Goal: Navigation & Orientation: Find specific page/section

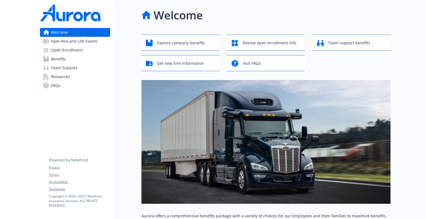
click at [401, 90] on div at bounding box center [407, 194] width 35 height 389
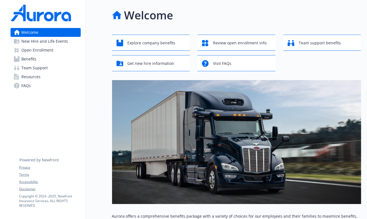
drag, startPoint x: 351, startPoint y: 0, endPoint x: 96, endPoint y: 25, distance: 256.1
click at [96, 24] on div "Welcome Explore company benefits Review open enrollment info Team support benef…" at bounding box center [222, 178] width 275 height 356
click at [298, 12] on div "Welcome" at bounding box center [236, 15] width 249 height 17
